Goal: Task Accomplishment & Management: Manage account settings

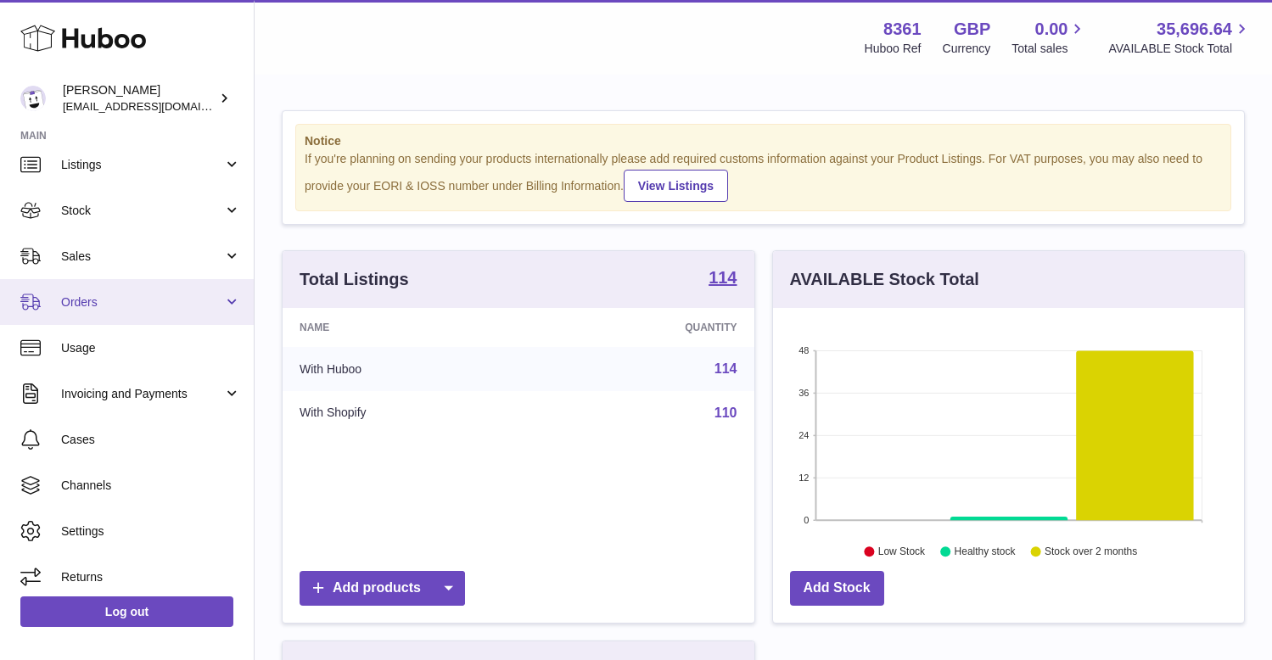
scroll to position [64, 0]
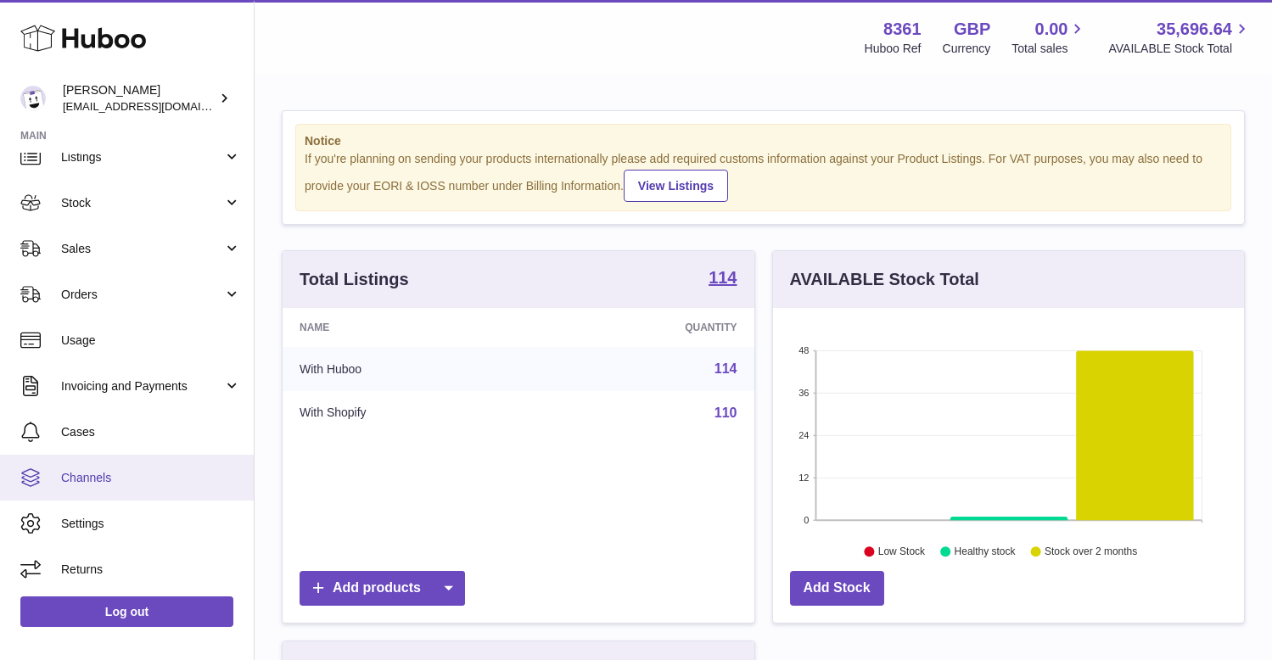
click at [101, 473] on span "Channels" at bounding box center [151, 478] width 180 height 16
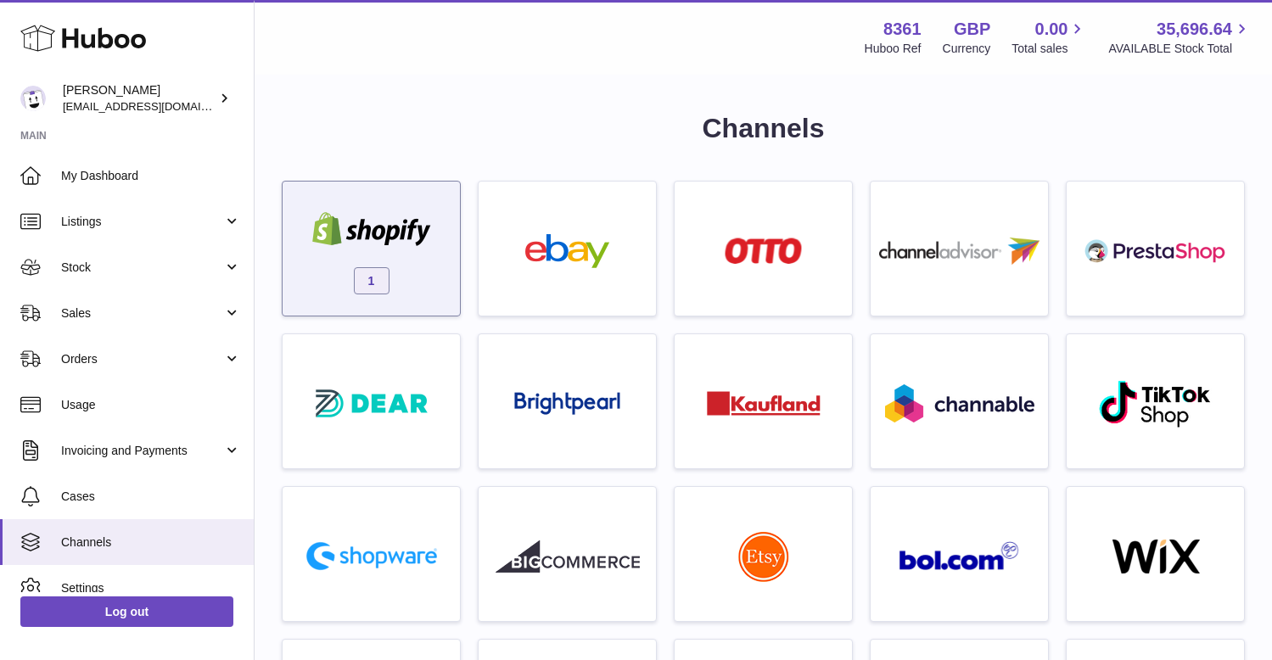
click at [366, 249] on div at bounding box center [371, 231] width 144 height 38
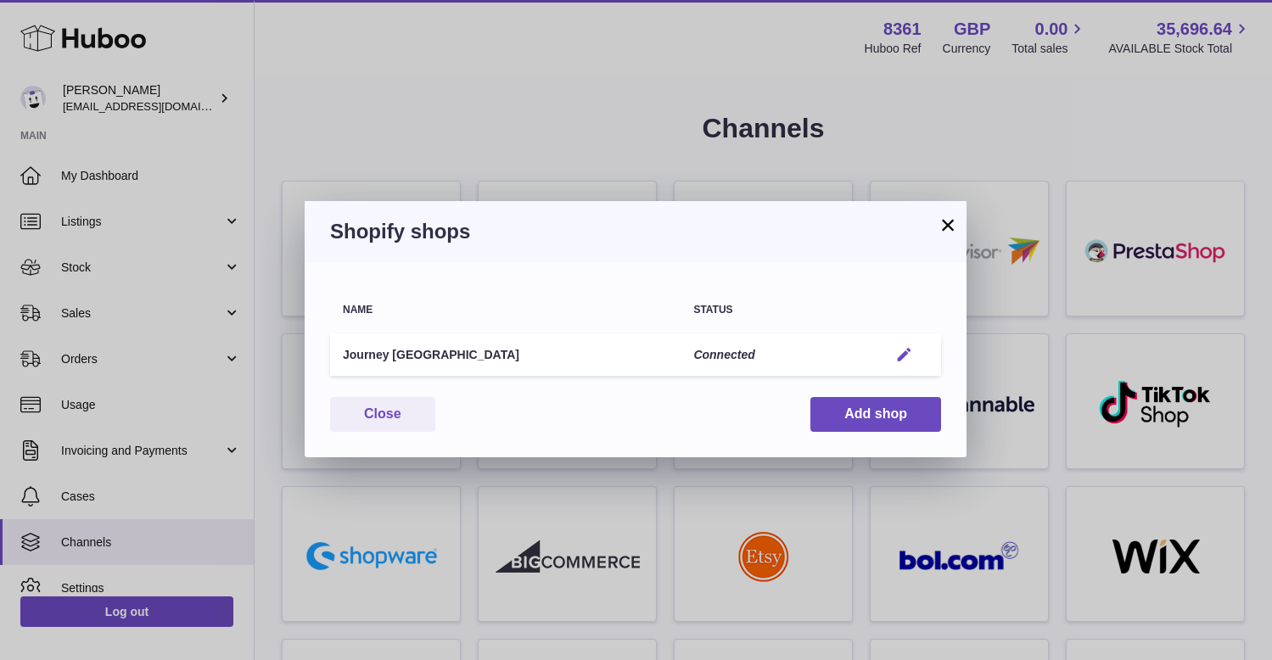
click at [902, 358] on em "button" at bounding box center [904, 355] width 18 height 18
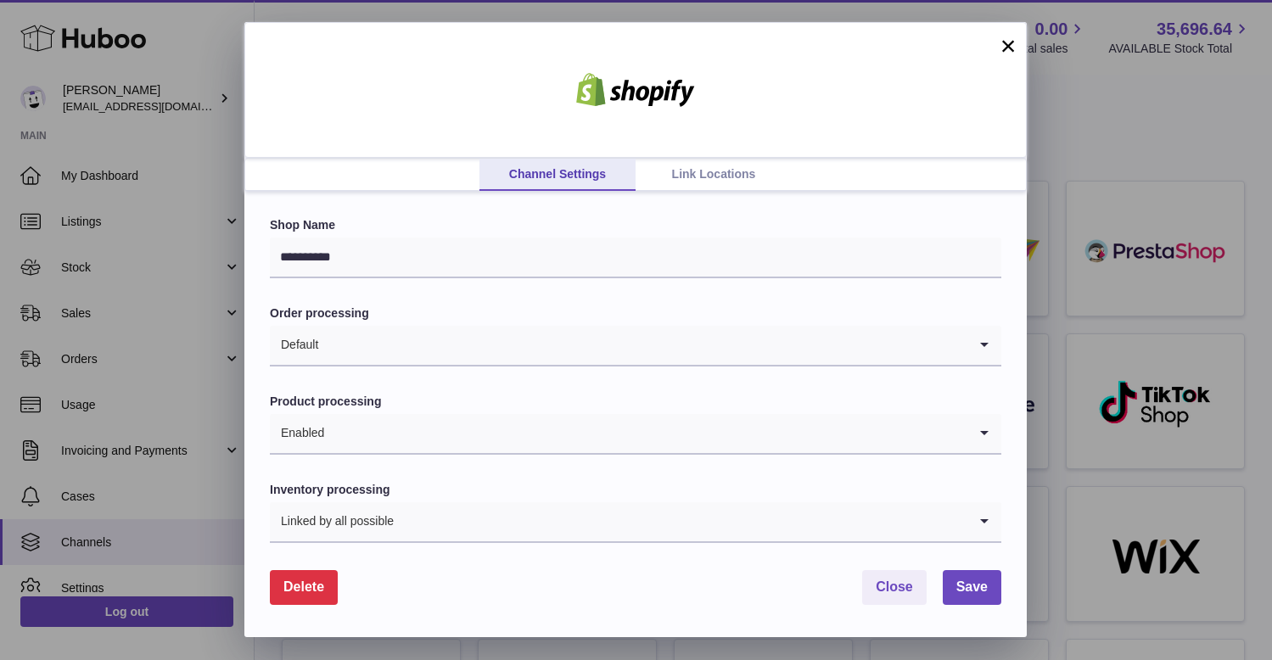
click at [674, 169] on link "Link Locations" at bounding box center [713, 175] width 156 height 32
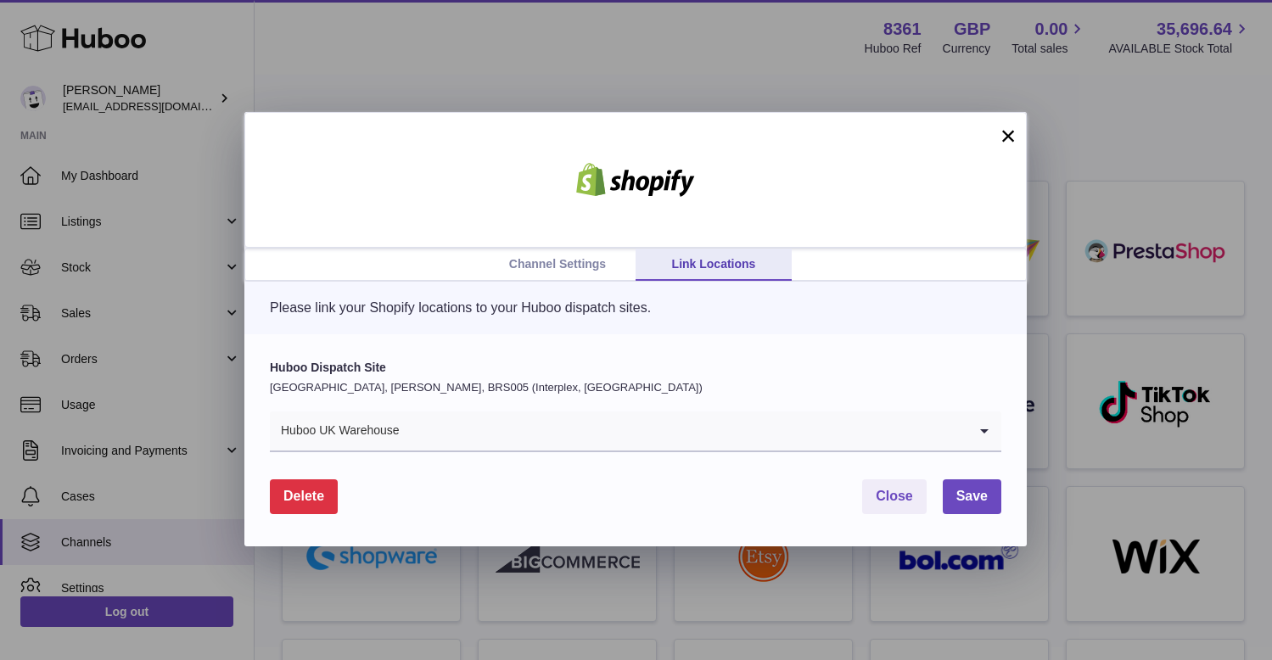
click at [414, 428] on input "Search for option" at bounding box center [683, 430] width 567 height 39
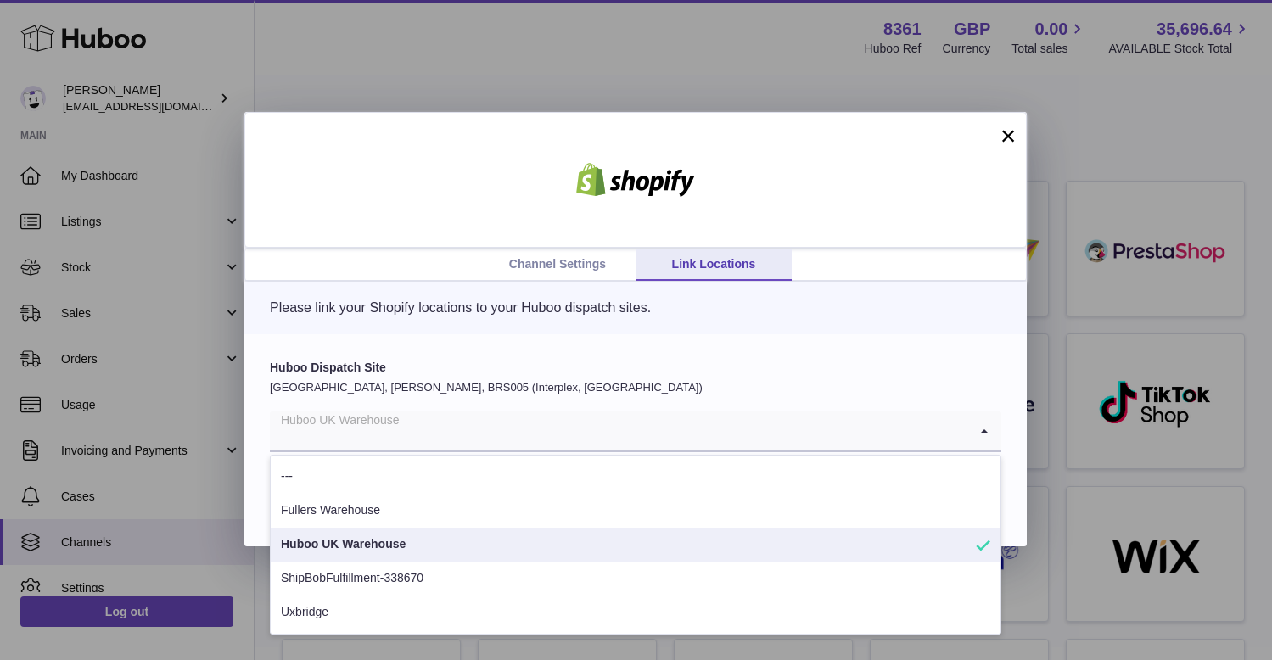
click at [383, 288] on div "Please link your Shopify locations to your Huboo dispatch sites." at bounding box center [635, 308] width 782 height 53
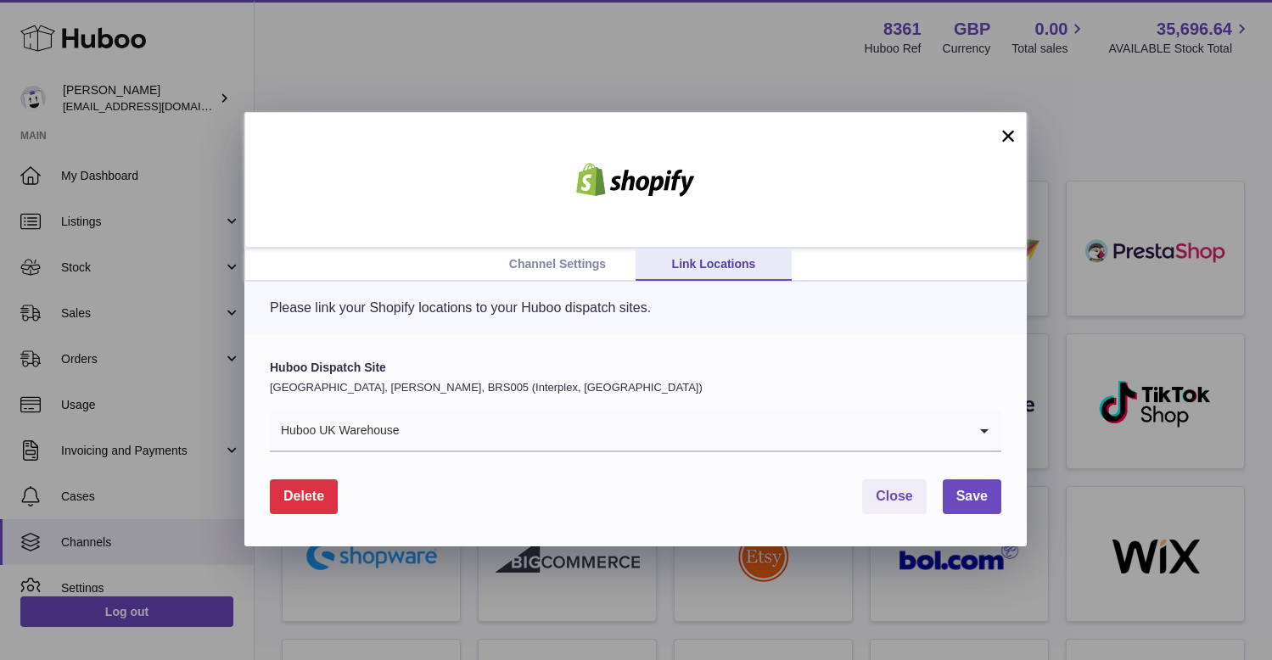
click at [588, 283] on div "Please link your Shopify locations to your Huboo dispatch sites." at bounding box center [635, 308] width 782 height 53
click at [571, 268] on link "Channel Settings" at bounding box center [557, 265] width 156 height 32
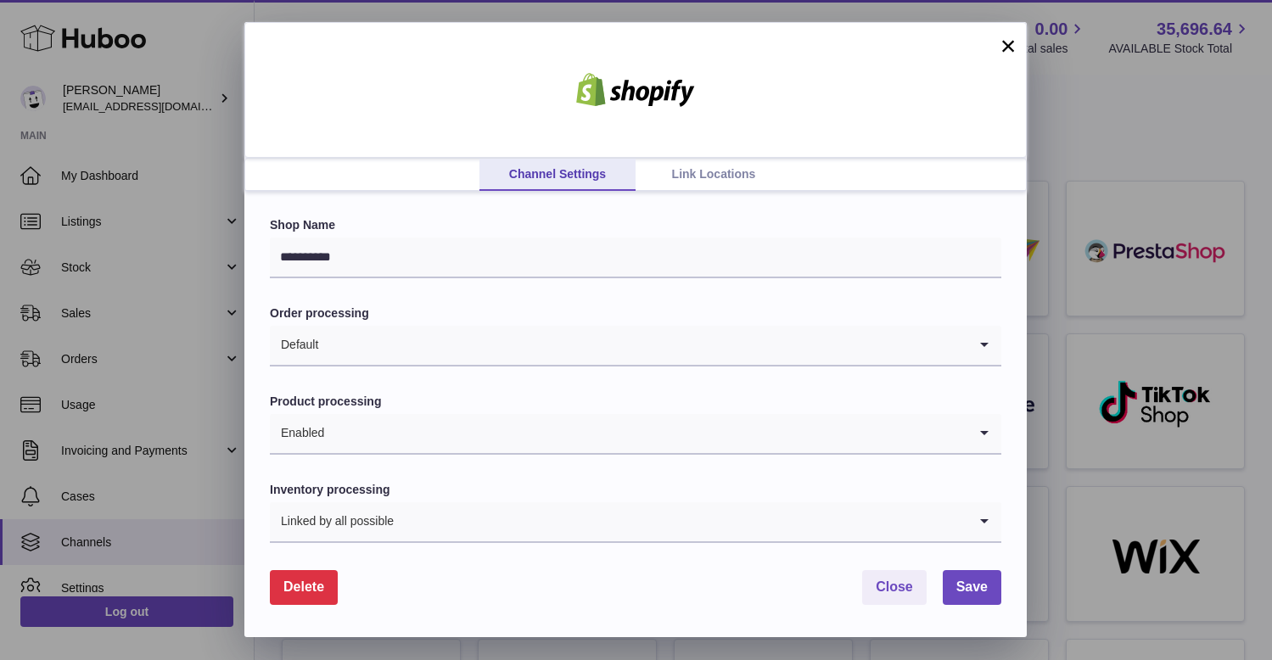
click at [716, 178] on link "Link Locations" at bounding box center [713, 175] width 156 height 32
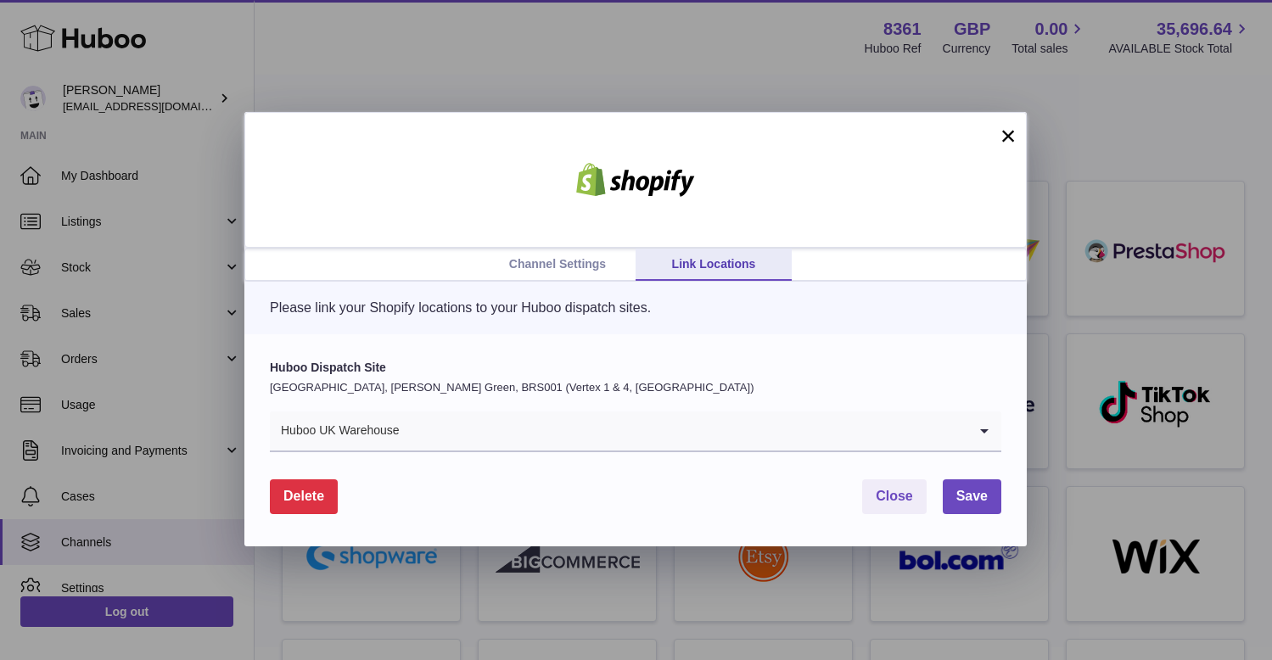
click at [558, 260] on link "Channel Settings" at bounding box center [557, 265] width 156 height 32
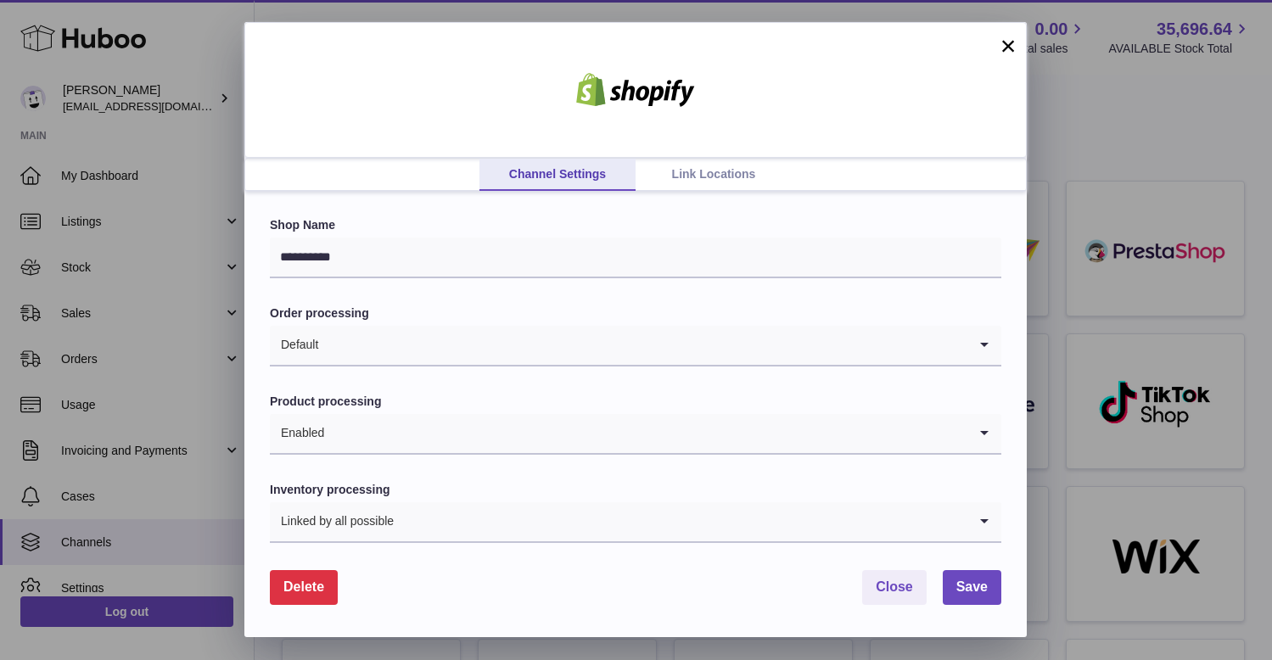
click at [735, 175] on link "Link Locations" at bounding box center [713, 175] width 156 height 32
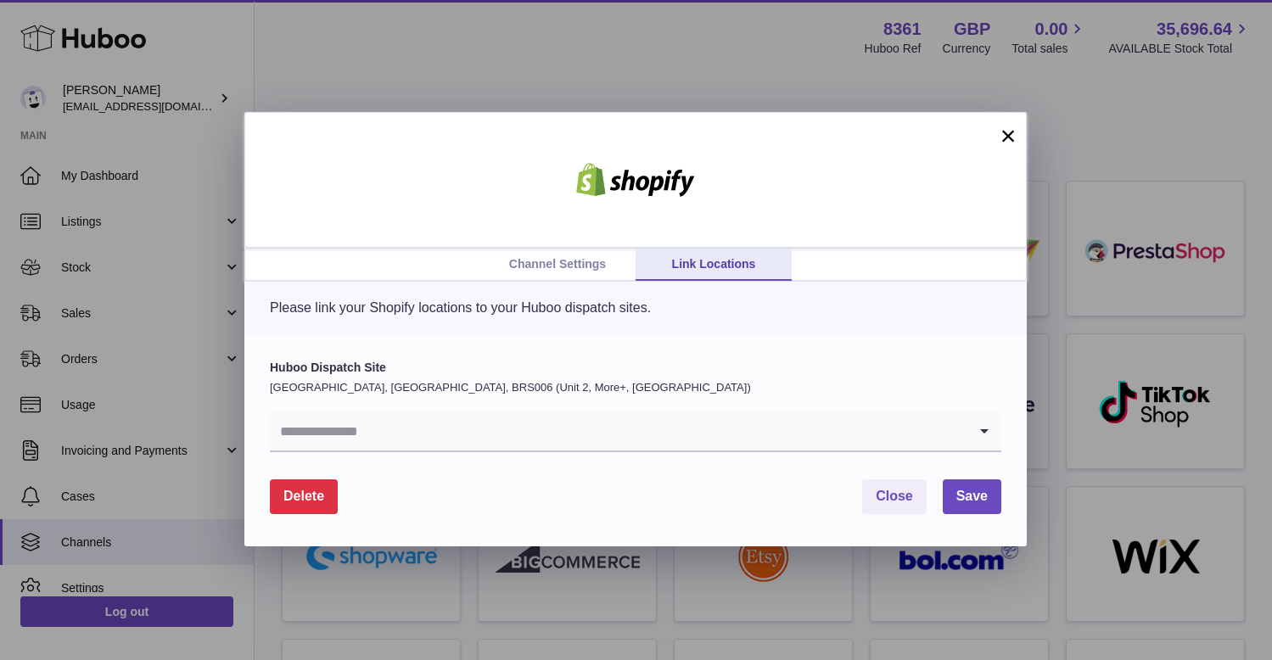
click at [430, 429] on input "Search for option" at bounding box center [618, 430] width 697 height 39
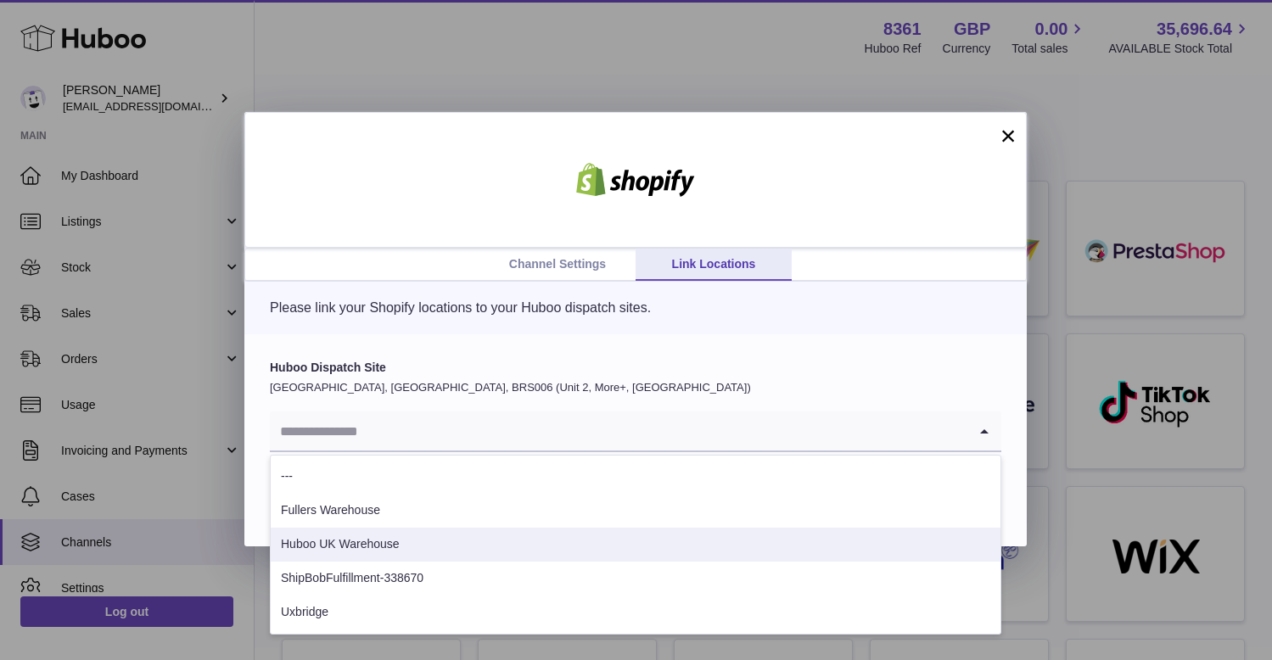
click at [358, 543] on li "Huboo UK Warehouse" at bounding box center [636, 545] width 730 height 34
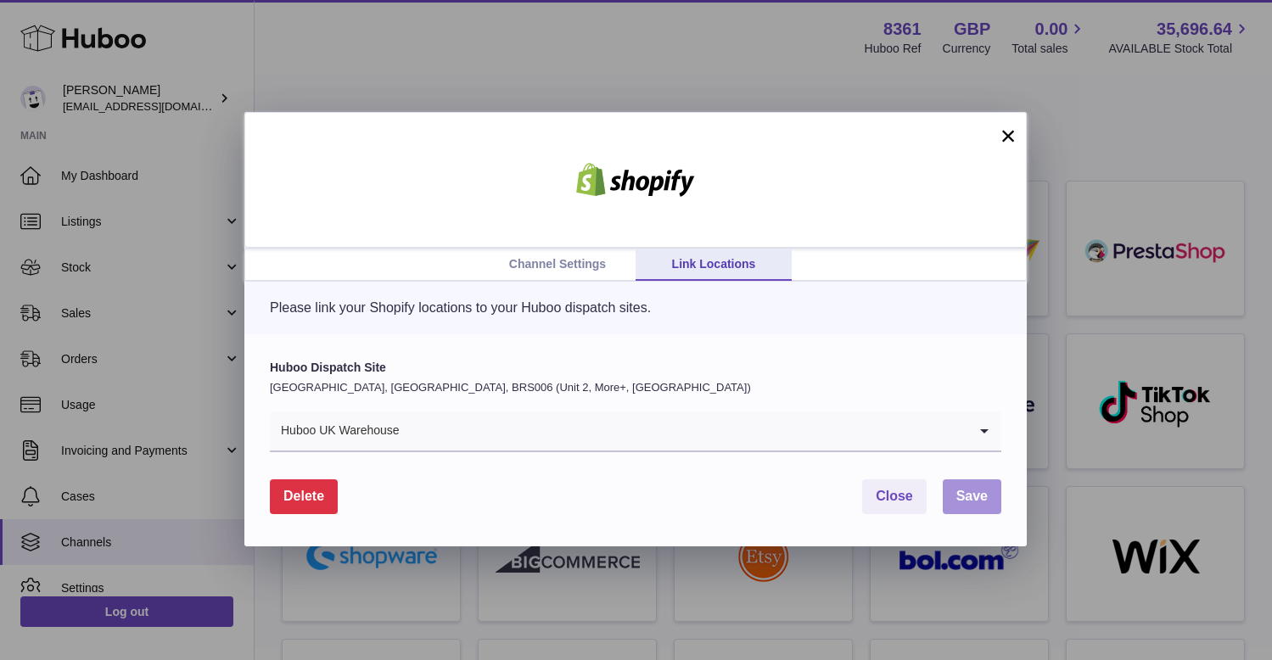
click at [952, 501] on button "Save" at bounding box center [971, 496] width 59 height 35
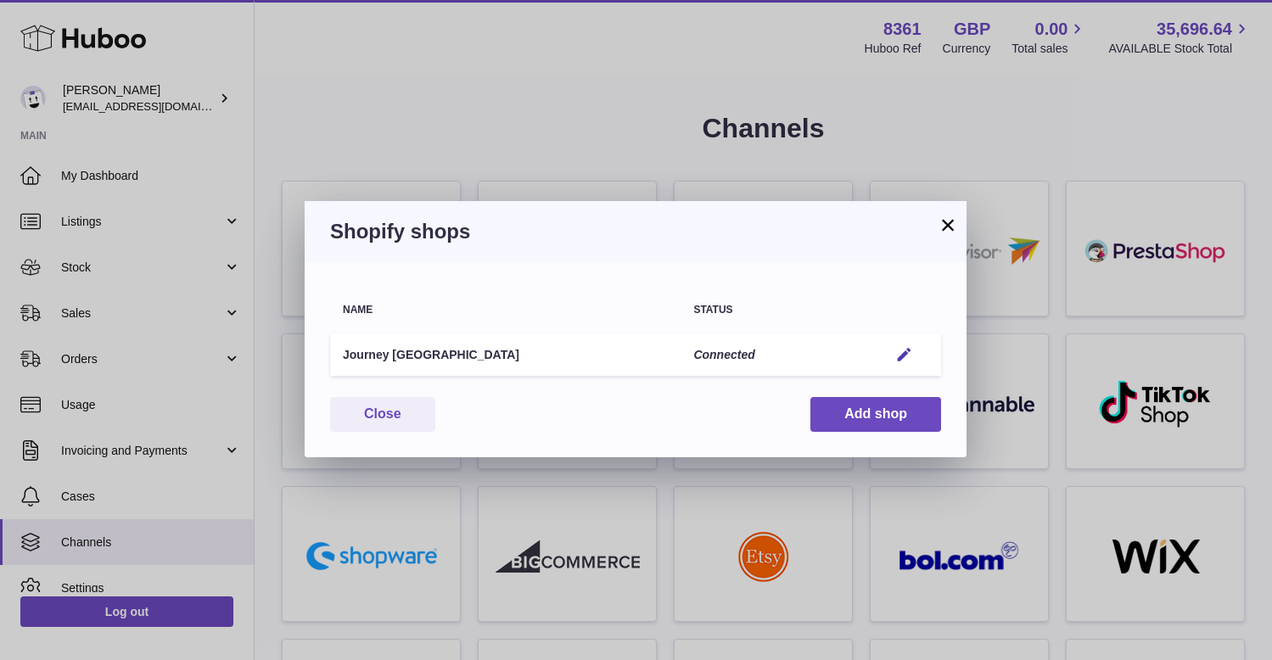
click at [948, 225] on button "×" at bounding box center [947, 225] width 20 height 20
